Goal: Task Accomplishment & Management: Manage account settings

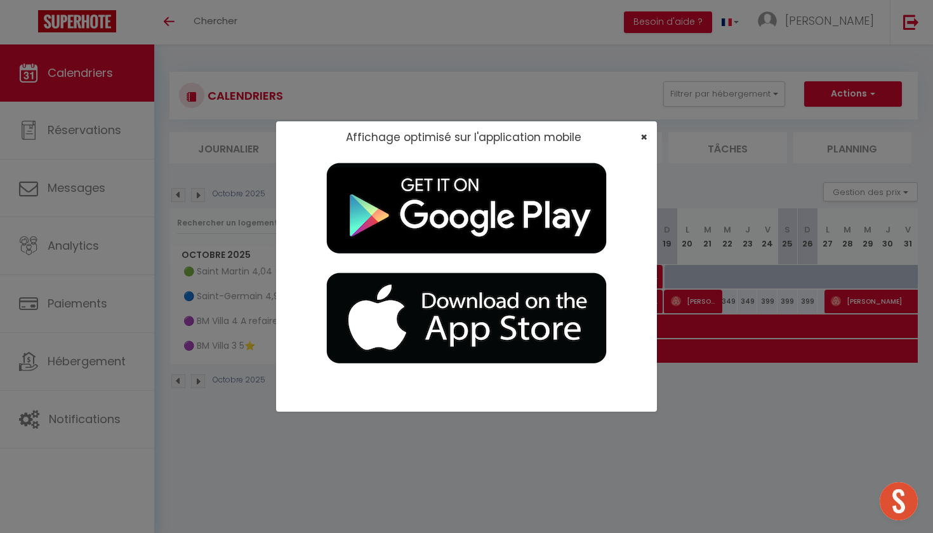
click at [644, 138] on span "×" at bounding box center [644, 137] width 7 height 16
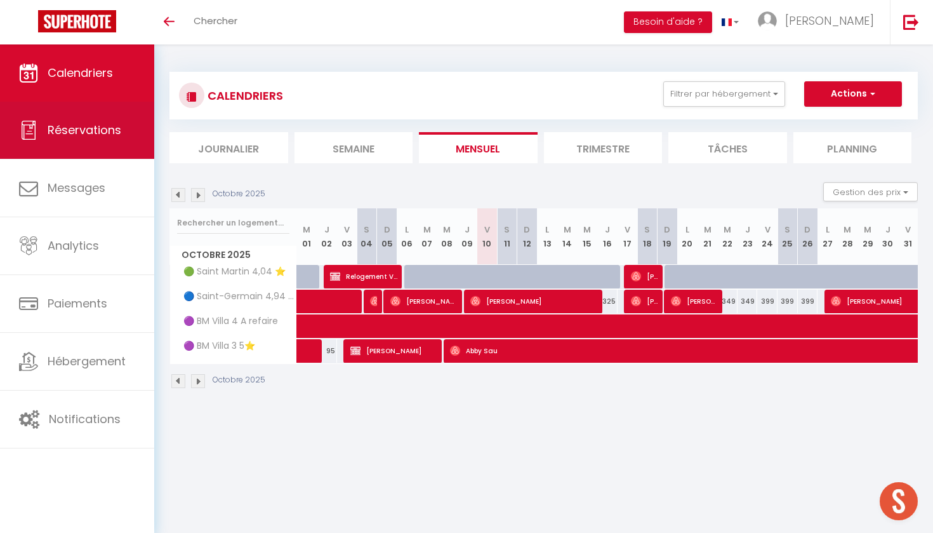
click at [100, 137] on span "Réservations" at bounding box center [85, 130] width 74 height 16
select select "not_cancelled"
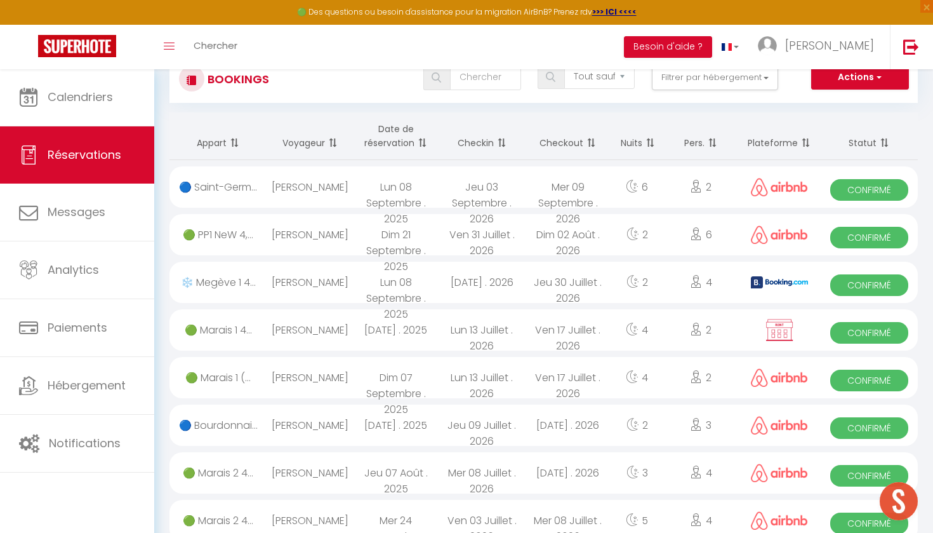
scroll to position [50, 0]
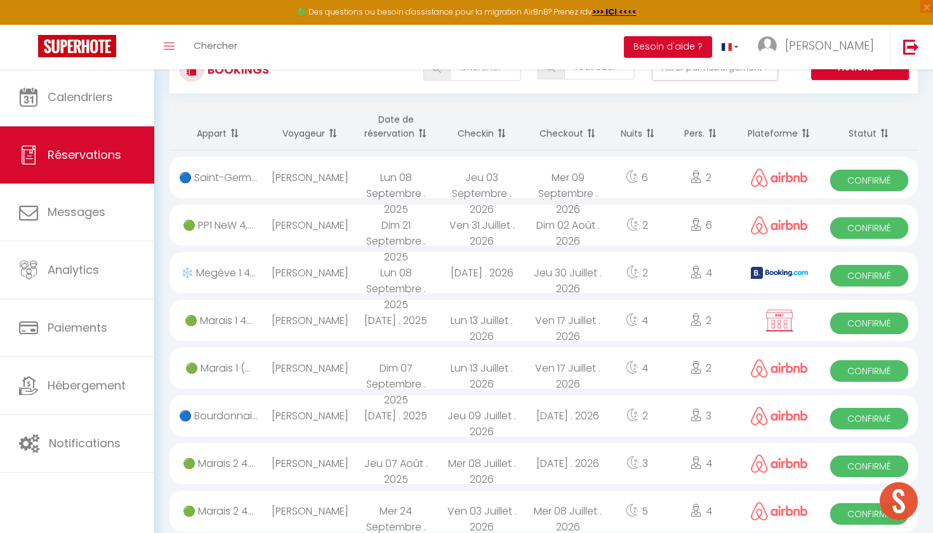
click at [581, 267] on div "Jeu 30 Juillet . 2026" at bounding box center [568, 272] width 86 height 41
select select "OK"
select select "KO"
select select "0"
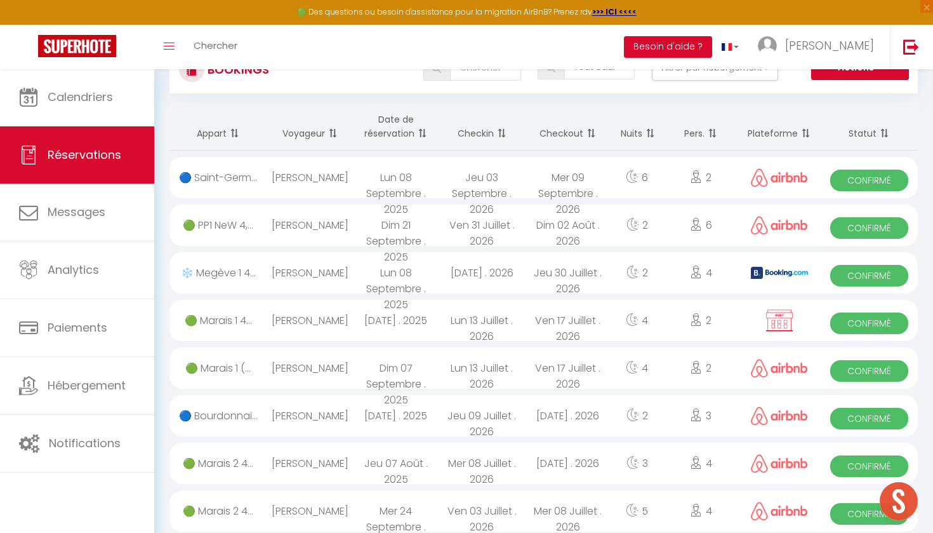
select select "1"
select select
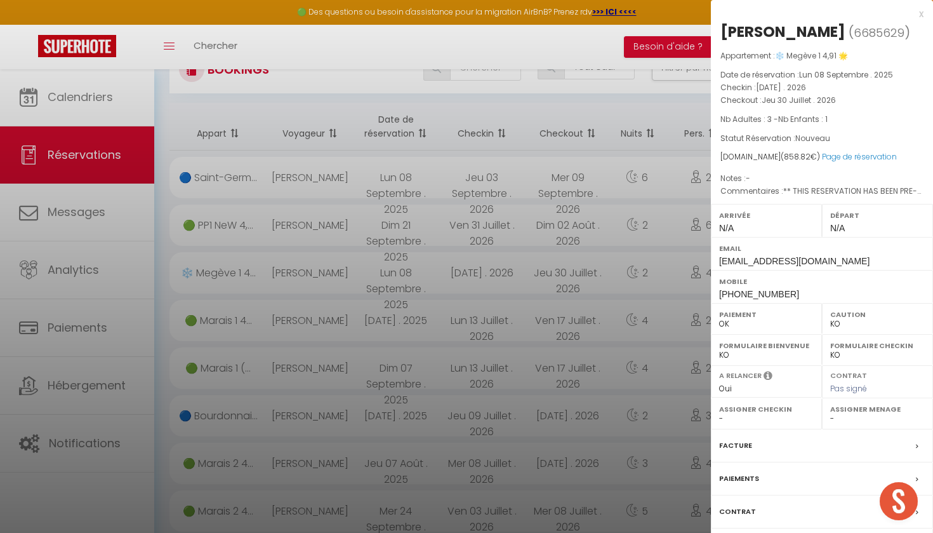
click at [921, 10] on div "x" at bounding box center [817, 13] width 213 height 15
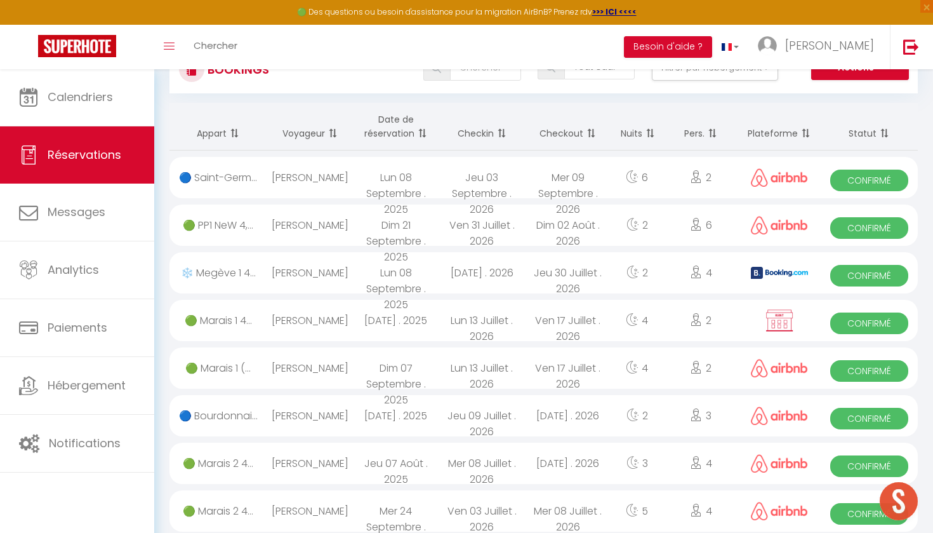
click at [772, 267] on img at bounding box center [779, 273] width 57 height 12
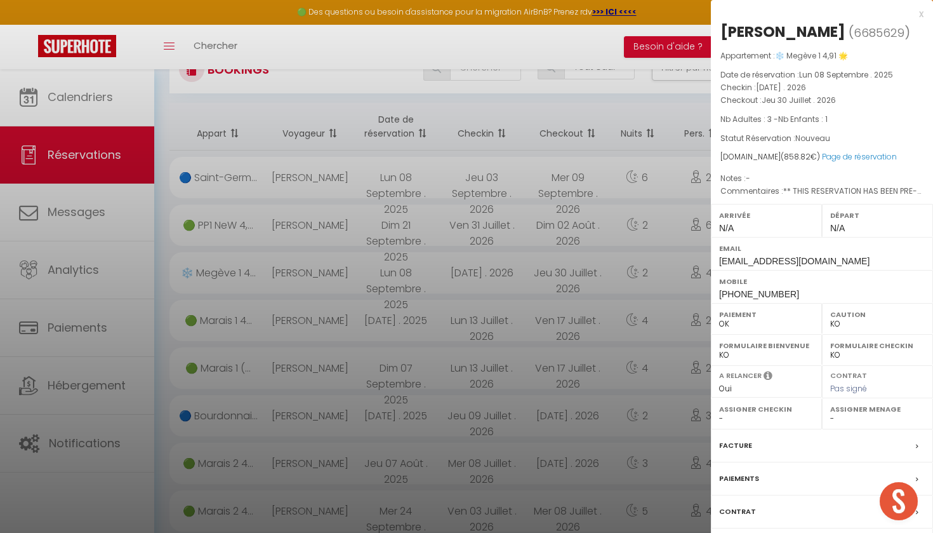
click at [923, 10] on div "x" at bounding box center [817, 13] width 213 height 15
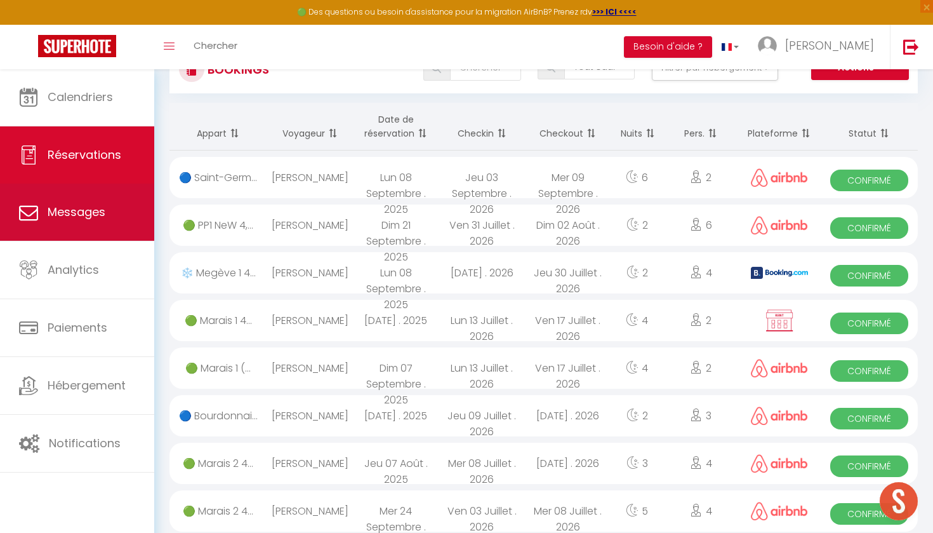
click at [124, 209] on link "Messages" at bounding box center [77, 212] width 154 height 57
select select "message"
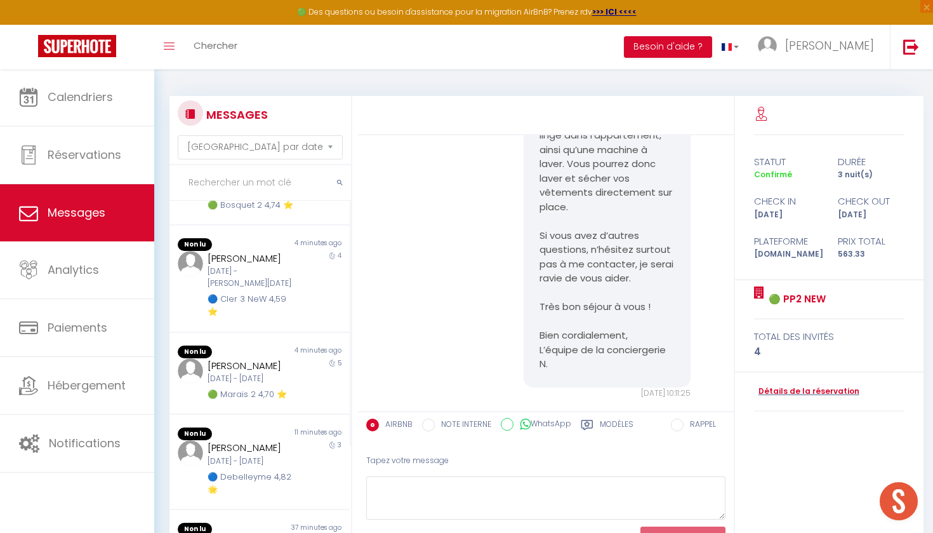
scroll to position [150, 0]
click at [272, 144] on select "Trier par date de réservation Trier par date de message" at bounding box center [260, 147] width 165 height 24
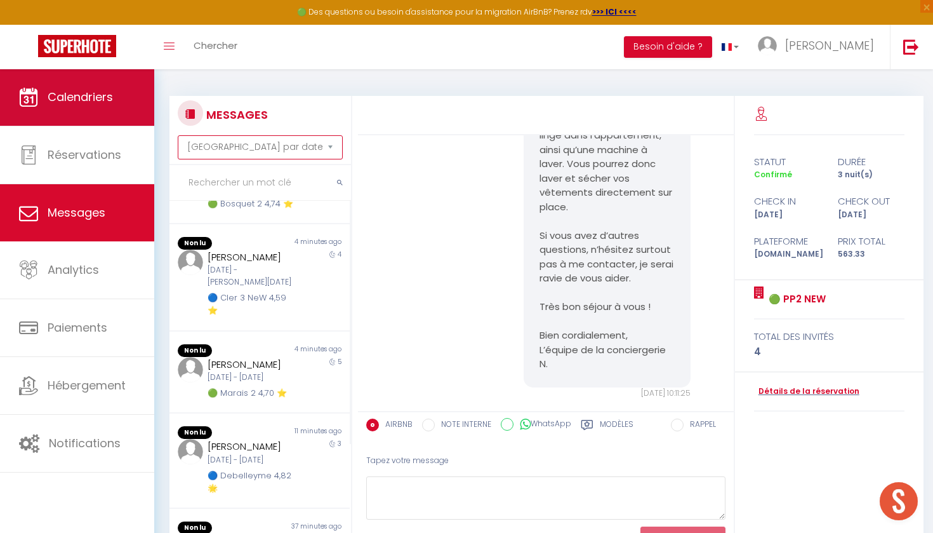
click at [98, 76] on link "Calendriers" at bounding box center [77, 97] width 154 height 57
